Goal: Task Accomplishment & Management: Manage account settings

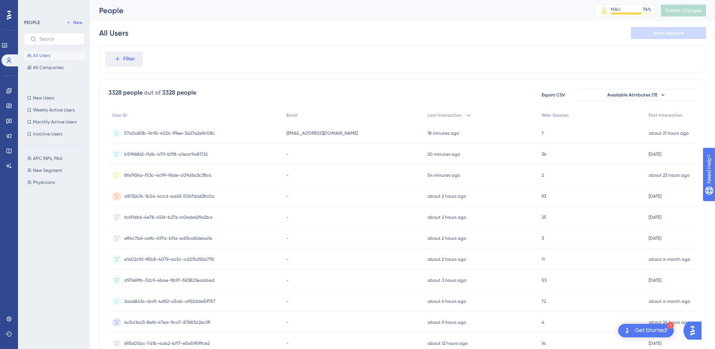
click at [182, 131] on span "57a0a83b-9c92-4024-99ee-3a27e2e9c08c" at bounding box center [169, 133] width 91 height 6
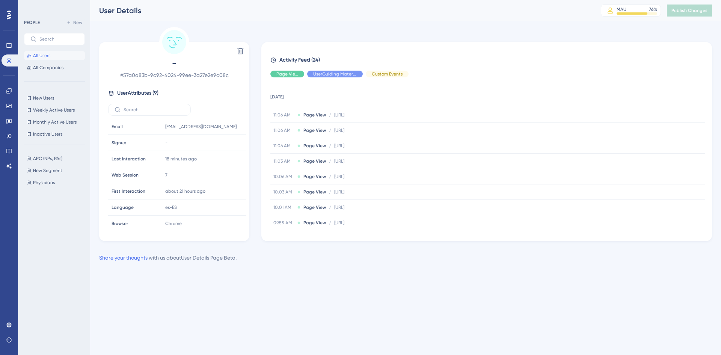
click at [60, 59] on button "All Users" at bounding box center [54, 55] width 61 height 9
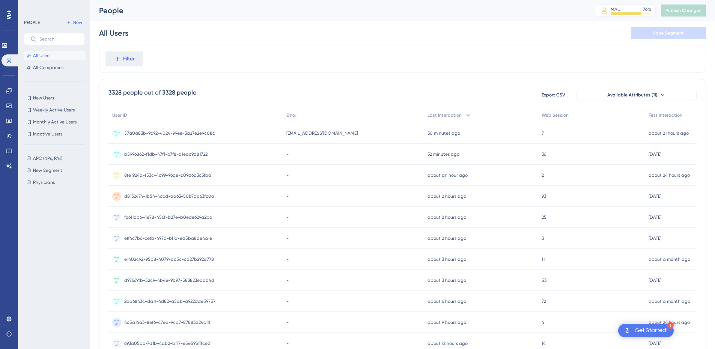
click at [138, 138] on div "57a0a83b-9c92-4024-99ee-3a27e2e9c08c 57a0a83b-9c92-4024-99ee-3a27e2e9c08c" at bounding box center [169, 133] width 91 height 21
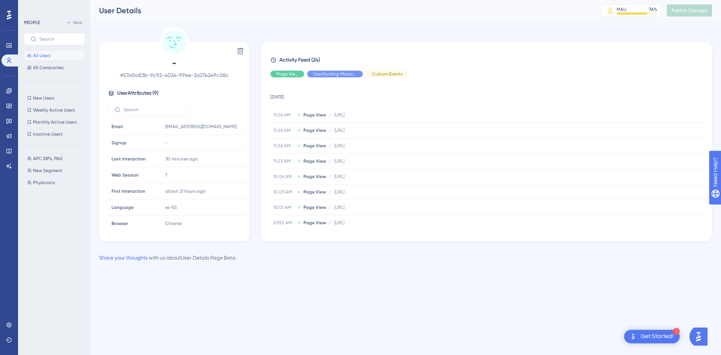
click at [42, 54] on span "All Users" at bounding box center [41, 56] width 17 height 6
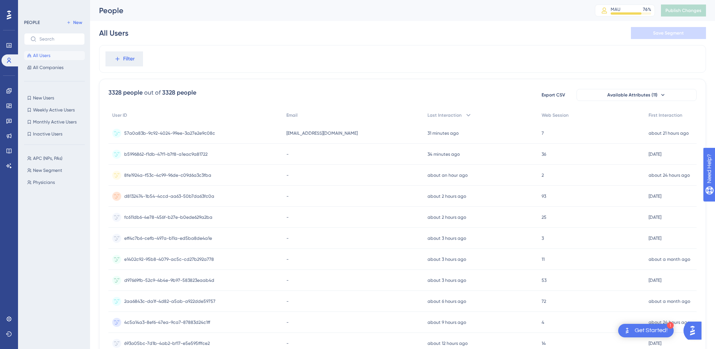
click at [240, 140] on div "57a0a83b-9c92-4024-99ee-3a27e2e9c08c 57a0a83b-9c92-4024-99ee-3a27e2e9c08c" at bounding box center [195, 133] width 174 height 21
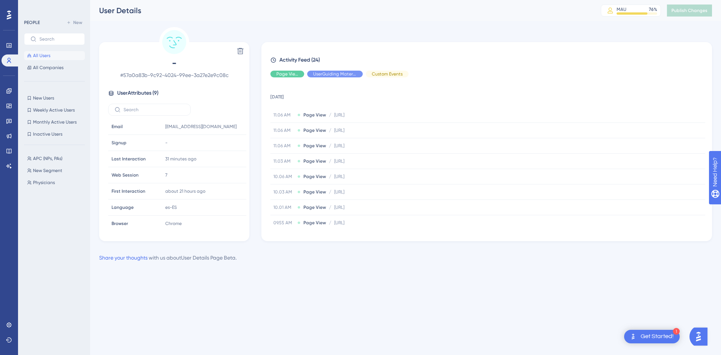
click at [58, 54] on button "All Users" at bounding box center [54, 55] width 61 height 9
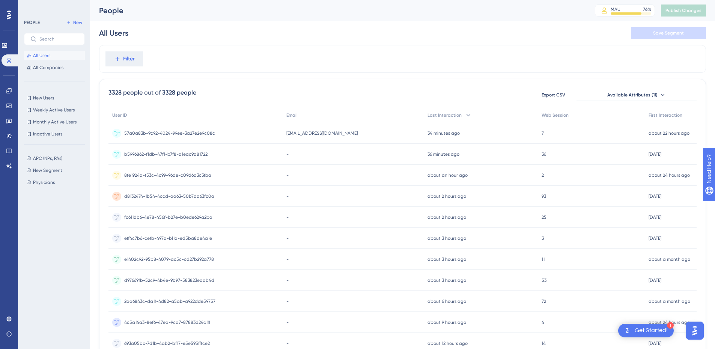
click at [280, 134] on div "57a0a83b-9c92-4024-99ee-3a27e2e9c08c 57a0a83b-9c92-4024-99ee-3a27e2e9c08c" at bounding box center [195, 133] width 174 height 21
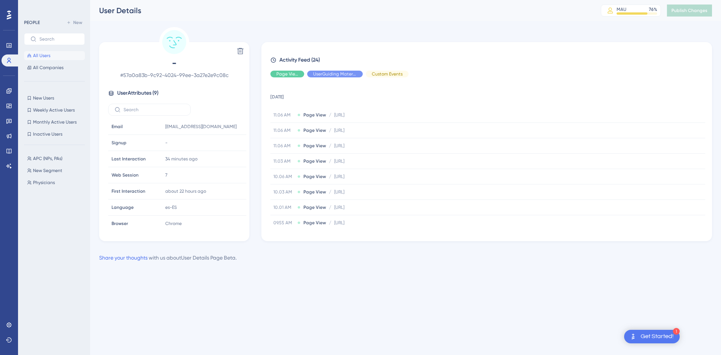
click at [48, 57] on span "All Users" at bounding box center [41, 56] width 17 height 6
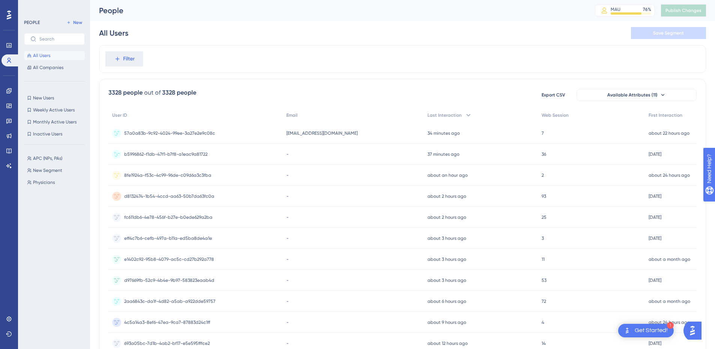
click at [168, 160] on div "b5996862-f1db-47f1-b7f8-a1eac9a81722 b5996862-f1db-47f1-b7f8-a1eac9a81722" at bounding box center [165, 154] width 83 height 21
click at [336, 131] on span "[EMAIL_ADDRESS][DOMAIN_NAME]" at bounding box center [321, 133] width 71 height 6
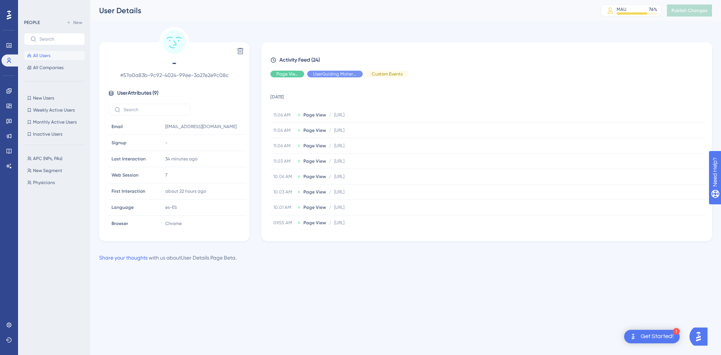
click at [40, 56] on span "All Users" at bounding box center [41, 56] width 17 height 6
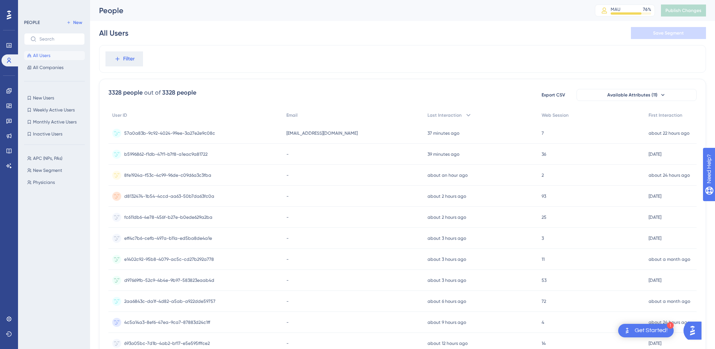
click at [263, 140] on div "57a0a83b-9c92-4024-99ee-3a27e2e9c08c 57a0a83b-9c92-4024-99ee-3a27e2e9c08c" at bounding box center [195, 133] width 174 height 21
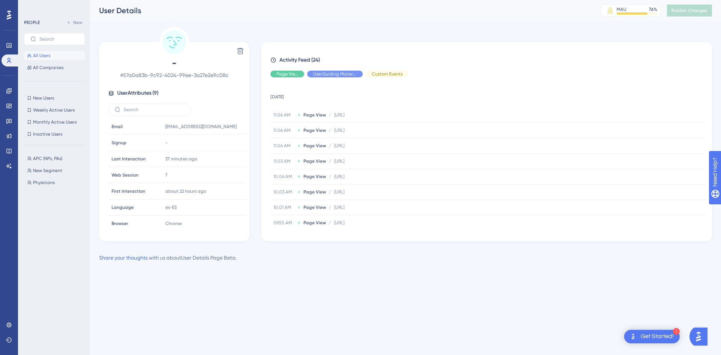
click at [59, 56] on button "All Users" at bounding box center [54, 55] width 61 height 9
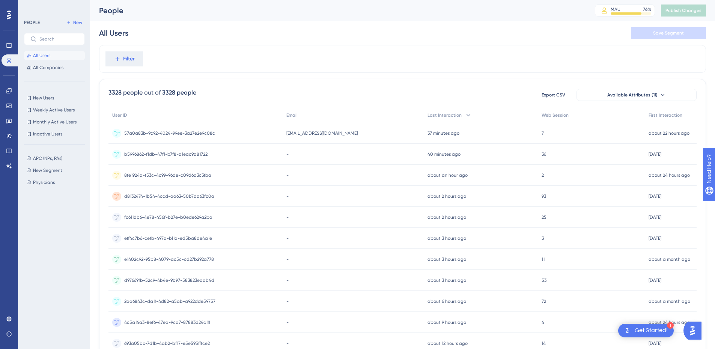
click at [334, 136] on span "[EMAIL_ADDRESS][DOMAIN_NAME]" at bounding box center [321, 133] width 71 height 6
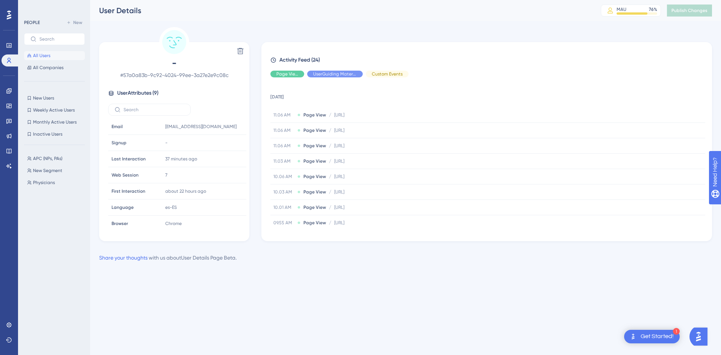
click at [42, 59] on button "All Users" at bounding box center [54, 55] width 61 height 9
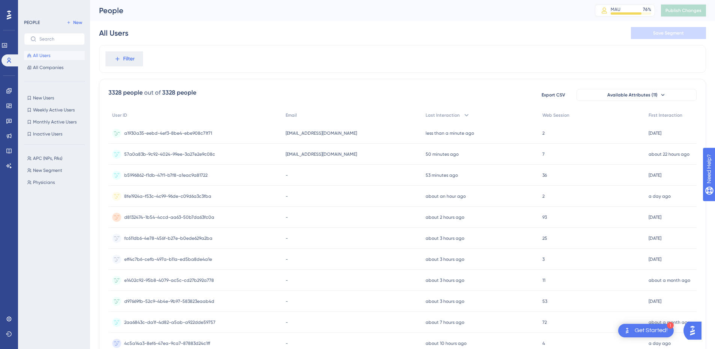
click at [309, 135] on span "[EMAIL_ADDRESS][DOMAIN_NAME]" at bounding box center [321, 133] width 71 height 6
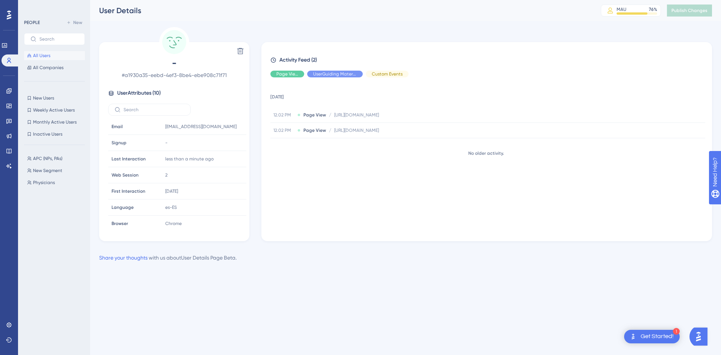
click at [41, 60] on button "All Users" at bounding box center [54, 55] width 61 height 9
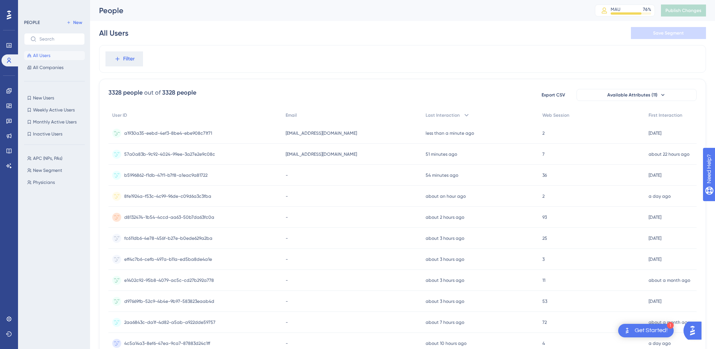
click at [335, 130] on span "[EMAIL_ADDRESS][DOMAIN_NAME]" at bounding box center [321, 133] width 71 height 6
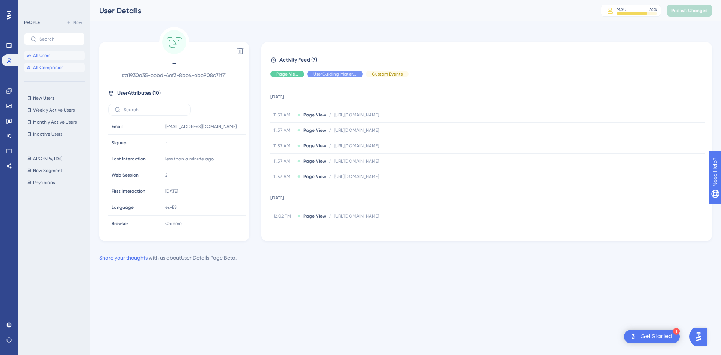
click at [52, 63] on button "All Companies" at bounding box center [54, 67] width 61 height 9
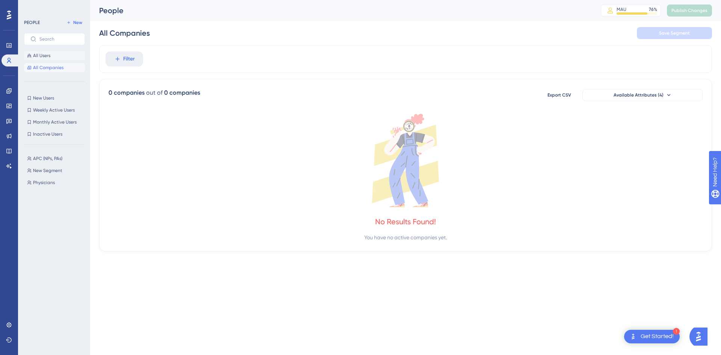
click at [48, 58] on span "All Users" at bounding box center [41, 56] width 17 height 6
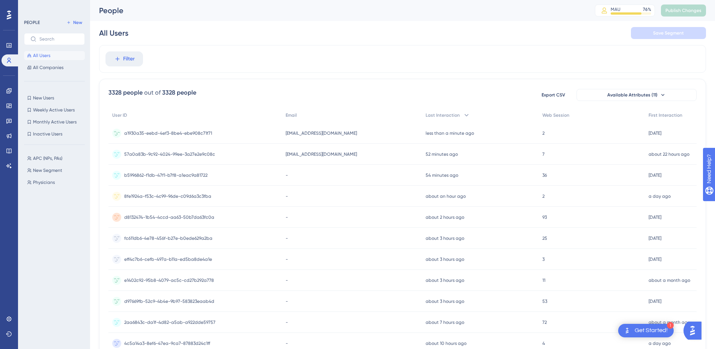
click at [346, 137] on div "jjordan@zivianhealth.com jjordan@zivianhealth.com" at bounding box center [352, 133] width 140 height 21
click at [371, 133] on div "jjordan@zivianhealth.com jjordan@zivianhealth.com" at bounding box center [353, 133] width 141 height 21
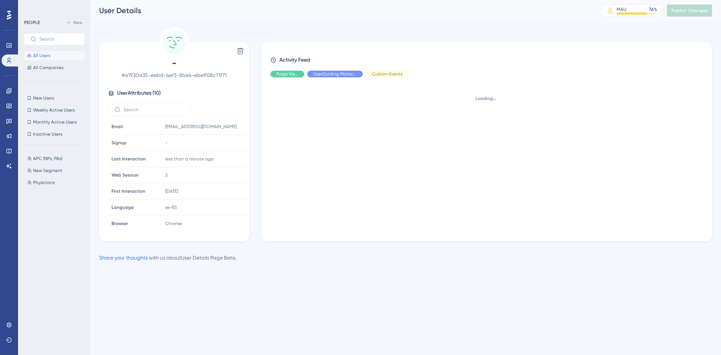
click at [38, 57] on span "All Users" at bounding box center [41, 56] width 17 height 6
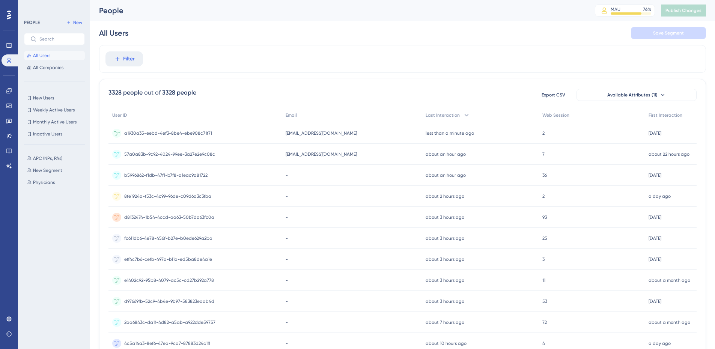
click at [405, 137] on div "[EMAIL_ADDRESS][DOMAIN_NAME] [EMAIL_ADDRESS][DOMAIN_NAME]" at bounding box center [352, 133] width 140 height 21
